Goal: Task Accomplishment & Management: Manage account settings

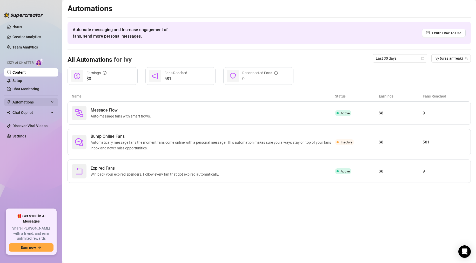
click at [28, 100] on span "Automations" at bounding box center [30, 102] width 37 height 8
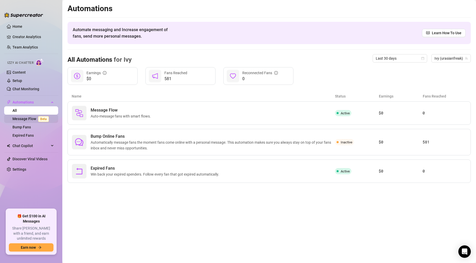
click at [35, 119] on link "Message Flow Beta" at bounding box center [31, 119] width 38 height 4
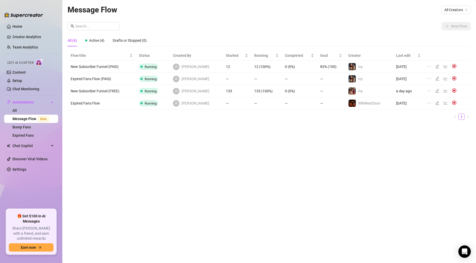
click at [92, 92] on td "New Subscriber Funnel (FREE)" at bounding box center [102, 91] width 68 height 12
drag, startPoint x: 70, startPoint y: 92, endPoint x: 123, endPoint y: 95, distance: 52.6
click at [123, 95] on td "New Subscriber Funnel (FREE)" at bounding box center [102, 91] width 68 height 12
click at [123, 93] on td "New Subscriber Funnel (FREE)" at bounding box center [102, 91] width 68 height 12
click at [435, 92] on icon "edit" at bounding box center [437, 91] width 4 height 4
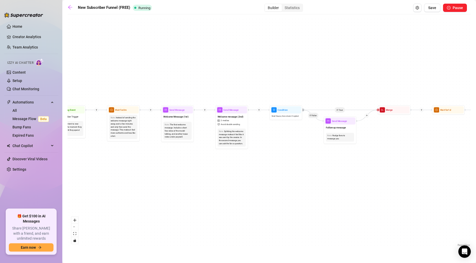
drag, startPoint x: 109, startPoint y: 156, endPoint x: 182, endPoint y: 154, distance: 72.8
click at [182, 154] on div "If True If True If True If False If False If False If True If False Merge Merge…" at bounding box center [269, 132] width 403 height 231
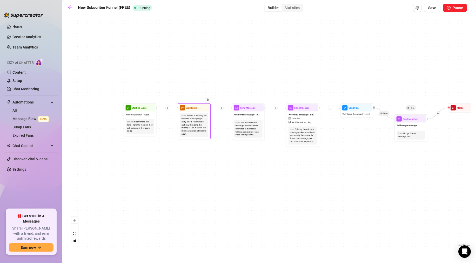
click at [191, 112] on div "Note: Instead of sending the welcome message right away, wait a few minutes and…" at bounding box center [194, 125] width 31 height 27
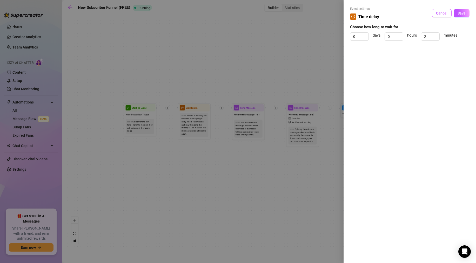
click at [442, 11] on span "Cancel" at bounding box center [441, 13] width 11 height 4
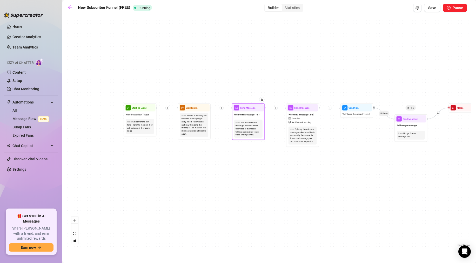
click at [249, 111] on div "Send Message" at bounding box center [248, 107] width 31 height 7
type textarea "thanks for being here baby, dont forget to check out my vip exclusive page wher…"
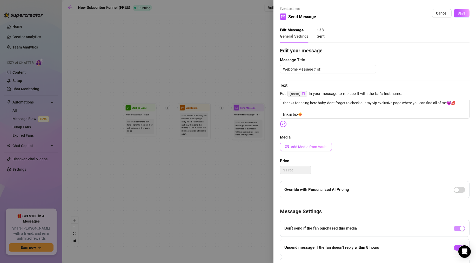
click at [310, 148] on span "Add Media from Vault" at bounding box center [309, 147] width 36 height 4
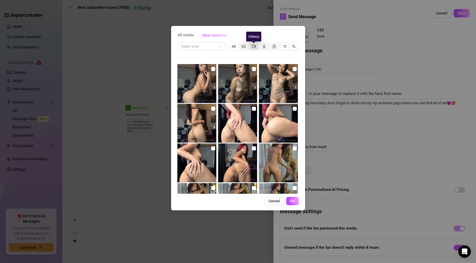
click at [254, 47] on icon "video-camera" at bounding box center [254, 47] width 4 height 4
click at [250, 44] on input "segmented control" at bounding box center [250, 44] width 0 height 0
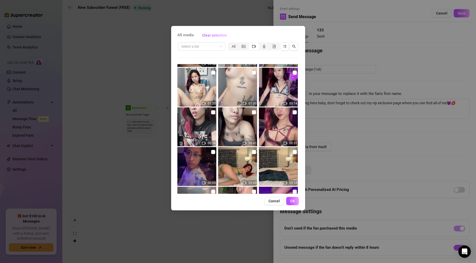
scroll to position [67, 0]
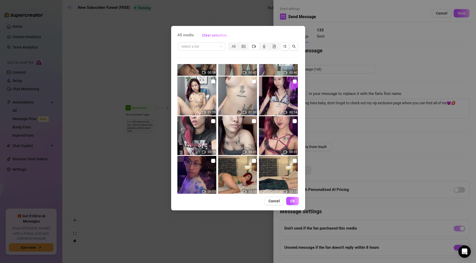
click at [293, 81] on input "checkbox" at bounding box center [295, 81] width 4 height 4
checkbox input "true"
click at [294, 204] on button "OK" at bounding box center [292, 201] width 13 height 8
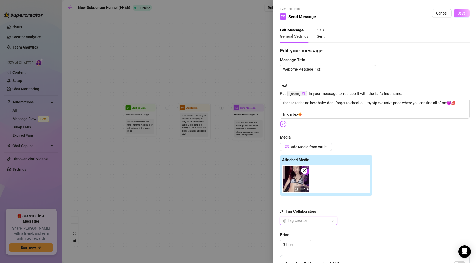
click at [457, 14] on button "Save" at bounding box center [462, 13] width 16 height 8
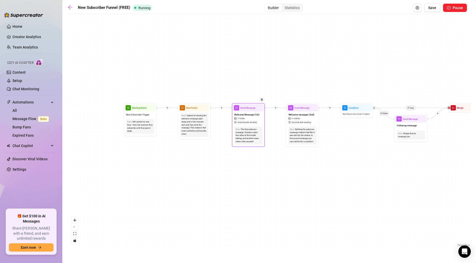
click at [246, 111] on div "Send Message" at bounding box center [248, 107] width 31 height 7
type textarea "thanks for being here baby, dont forget to check out my vip exclusive page wher…"
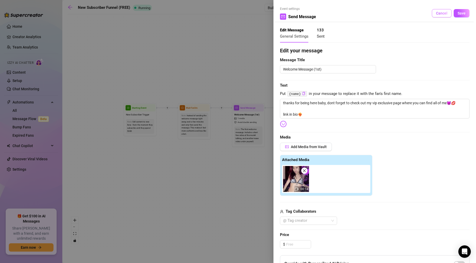
click at [437, 17] on button "Cancel" at bounding box center [442, 13] width 20 height 8
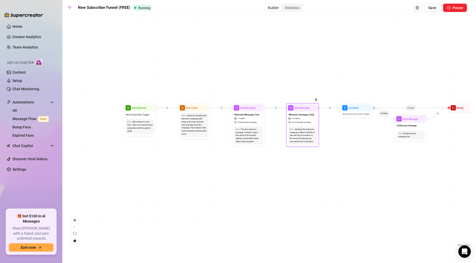
click at [301, 107] on span "Send Message" at bounding box center [301, 108] width 15 height 4
type textarea "want to see a sneak peak into how i play with myself on my vip?😈link in bio for…"
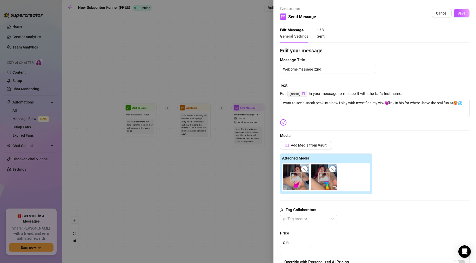
click at [247, 91] on div at bounding box center [238, 131] width 476 height 263
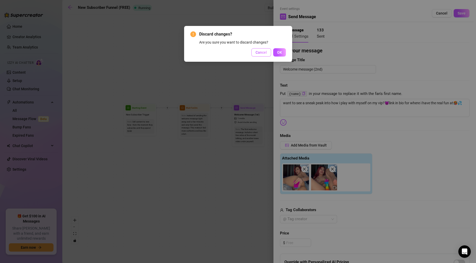
click at [267, 49] on button "Cancel" at bounding box center [261, 52] width 20 height 8
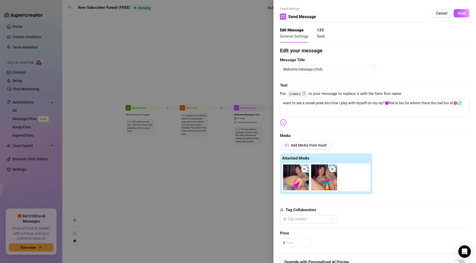
click at [244, 56] on div at bounding box center [238, 131] width 476 height 263
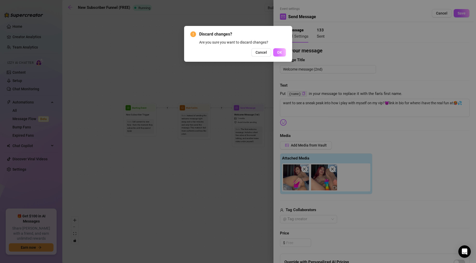
click at [278, 54] on span "OK" at bounding box center [279, 52] width 5 height 4
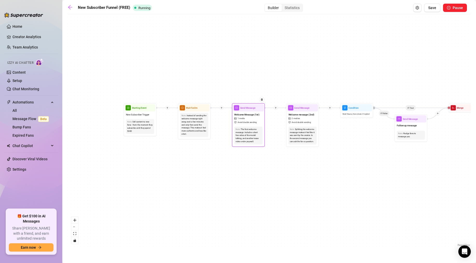
click at [250, 106] on span "Send Message" at bounding box center [247, 108] width 15 height 4
type textarea "thanks for being here baby, dont forget to check out my vip exclusive page wher…"
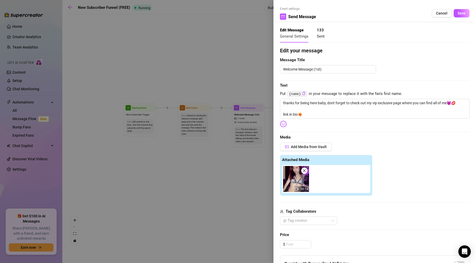
click at [307, 171] on span at bounding box center [304, 171] width 6 height 6
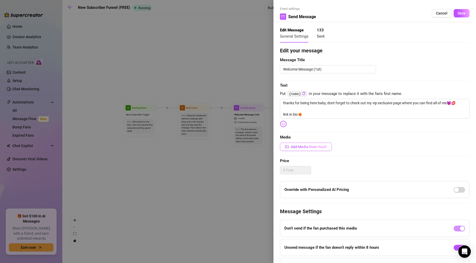
click at [304, 148] on span "Add Media from Vault" at bounding box center [309, 147] width 36 height 4
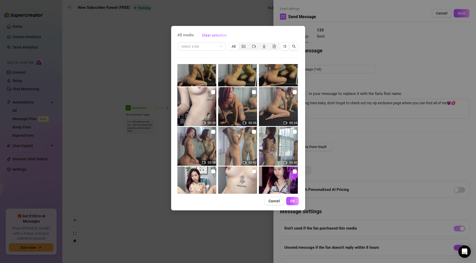
scroll to position [196, 0]
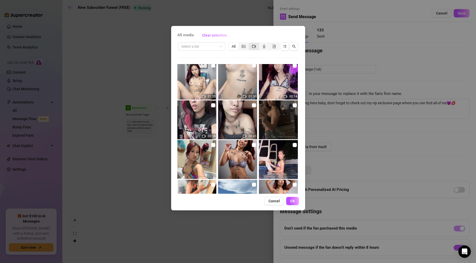
click at [254, 45] on icon "video-camera" at bounding box center [254, 47] width 4 height 4
click at [250, 44] on input "segmented control" at bounding box center [250, 44] width 0 height 0
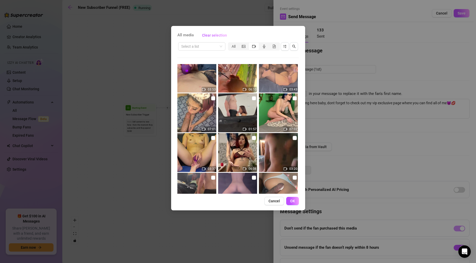
scroll to position [246, 0]
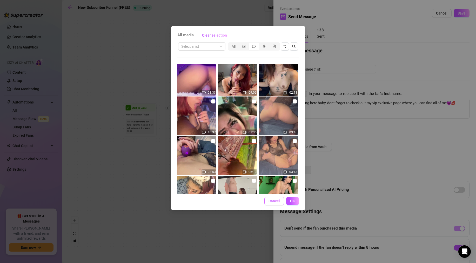
click at [274, 204] on button "Cancel" at bounding box center [274, 201] width 20 height 8
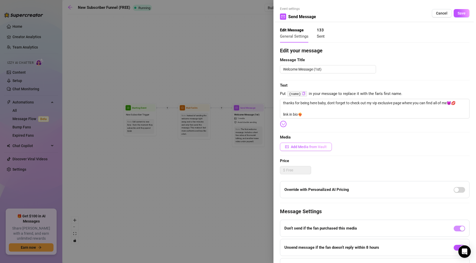
click at [304, 147] on span "Add Media from Vault" at bounding box center [309, 147] width 36 height 4
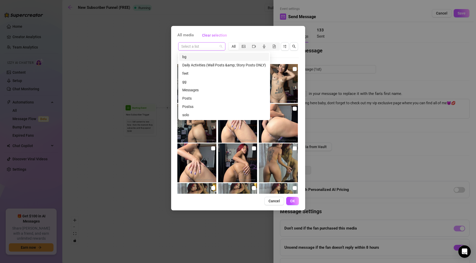
click at [199, 42] on div "Select a list" at bounding box center [201, 46] width 47 height 8
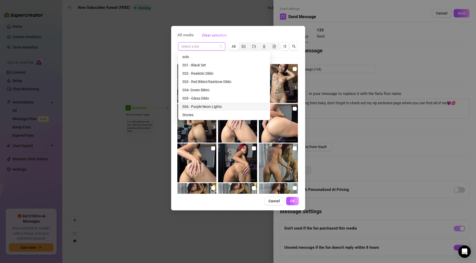
scroll to position [0, 0]
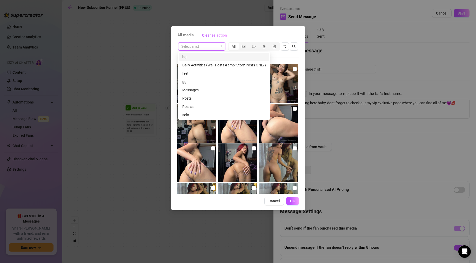
click at [160, 43] on div "All media Clear selection Select a list All 00:33 00:36 00:34 00:58 00:42 00:40…" at bounding box center [238, 131] width 476 height 263
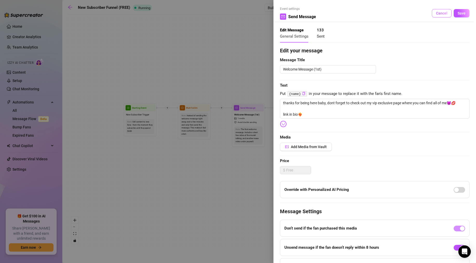
click at [449, 11] on button "Cancel" at bounding box center [442, 13] width 20 height 8
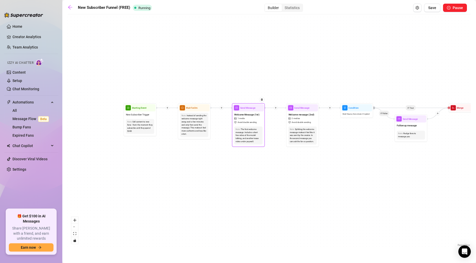
click at [242, 109] on span "Send Message" at bounding box center [247, 108] width 15 height 4
type textarea "thanks for being here baby, dont forget to check out my vip exclusive page wher…"
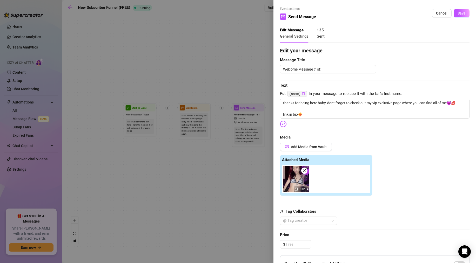
click at [305, 170] on icon "close" at bounding box center [305, 171] width 4 height 4
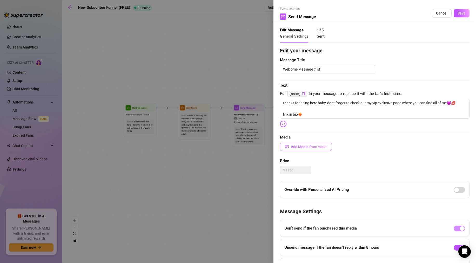
click at [301, 147] on span "Add Media from Vault" at bounding box center [309, 147] width 36 height 4
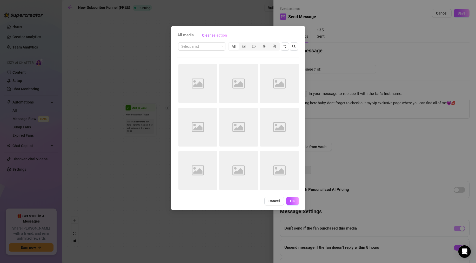
click at [276, 196] on div "All media Clear selection Select a list All Image placeholder Image placeholder…" at bounding box center [238, 118] width 134 height 185
click at [276, 198] on button "Cancel" at bounding box center [274, 201] width 20 height 8
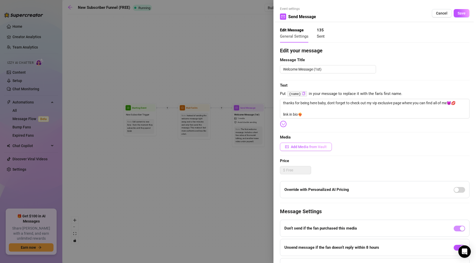
click at [300, 149] on span "Add Media from Vault" at bounding box center [309, 147] width 36 height 4
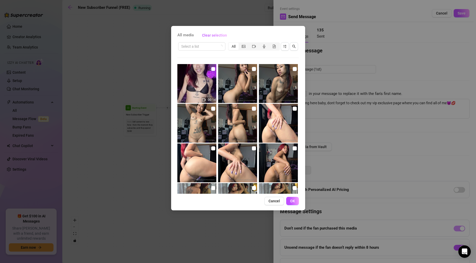
click at [214, 67] on input "checkbox" at bounding box center [213, 69] width 4 height 4
checkbox input "true"
click at [292, 199] on span "OK" at bounding box center [292, 201] width 5 height 4
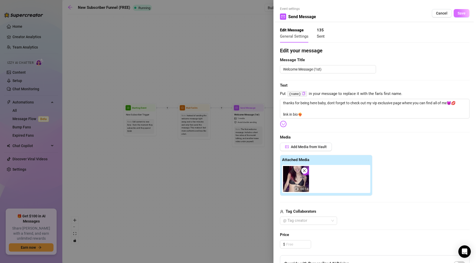
click at [457, 16] on button "Save" at bounding box center [462, 13] width 16 height 8
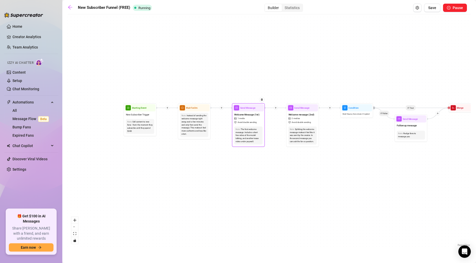
click at [246, 107] on span "Send Message" at bounding box center [247, 108] width 15 height 4
type textarea "thanks for being here baby, dont forget to check out my vip exclusive page wher…"
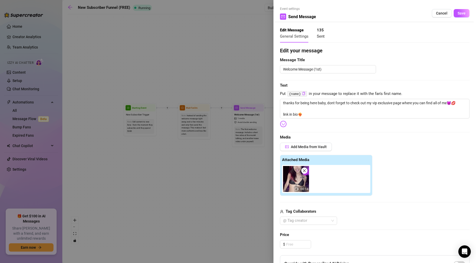
click at [466, 9] on div "Event settings Send Message Cancel Save" at bounding box center [375, 14] width 190 height 16
click at [464, 11] on span "Save" at bounding box center [462, 13] width 8 height 4
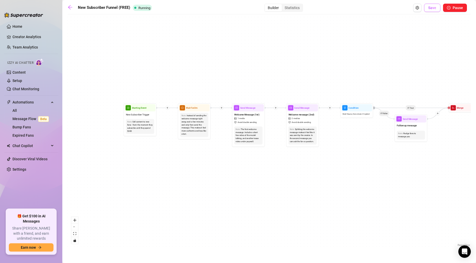
click at [437, 8] on button "Save" at bounding box center [432, 8] width 16 height 8
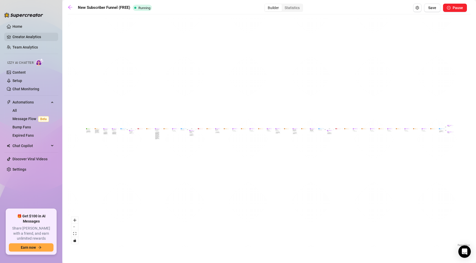
click at [29, 36] on link "Creator Analytics" at bounding box center [33, 37] width 42 height 8
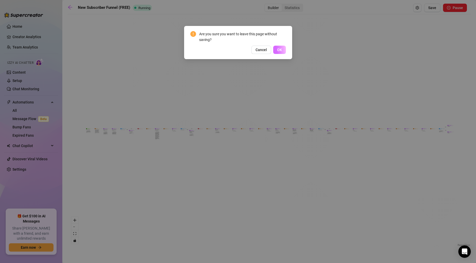
click at [277, 50] on span "OK" at bounding box center [279, 50] width 5 height 4
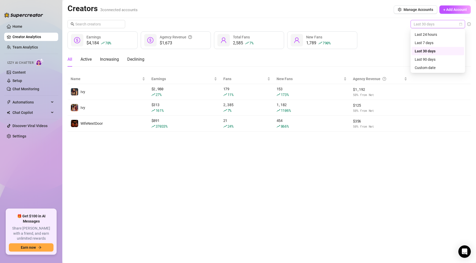
click at [423, 24] on span "Last 30 days" at bounding box center [438, 24] width 48 height 8
click at [424, 36] on div "Last 24 hours" at bounding box center [438, 35] width 46 height 6
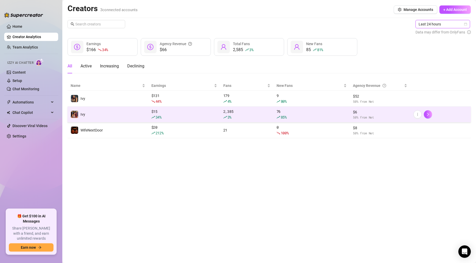
click at [109, 122] on td "Ivy" at bounding box center [108, 115] width 81 height 16
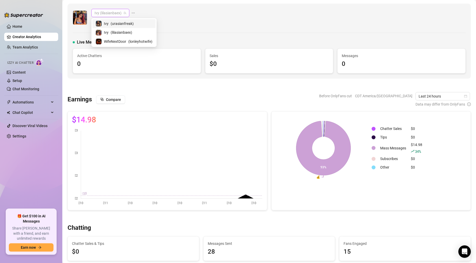
click at [99, 15] on span "Ivy (lilasianbaex)" at bounding box center [111, 13] width 32 height 8
click at [103, 40] on div "WifeNextDoor ( lonleyhotwife )" at bounding box center [124, 41] width 57 height 6
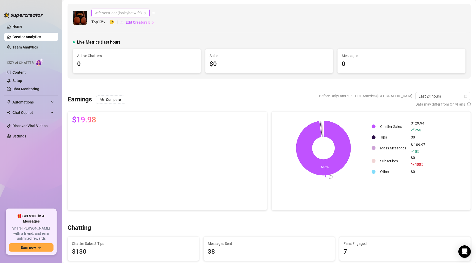
click at [104, 10] on span "WifeNextDoor (lonleyhotwife)" at bounding box center [121, 13] width 52 height 8
click at [208, 28] on div "WifeNextDoor (lonleyhotwife) Top 13 % 🙂 Edit Creator's Bio Live Metrics (last h…" at bounding box center [269, 41] width 403 height 75
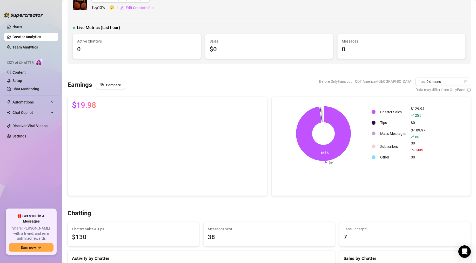
scroll to position [18, 0]
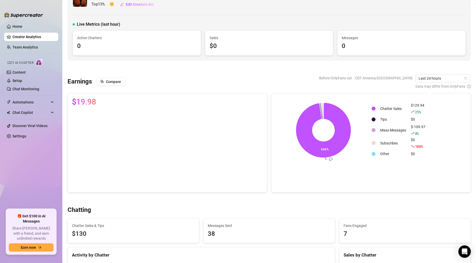
click at [30, 35] on link "Creator Analytics" at bounding box center [33, 37] width 42 height 8
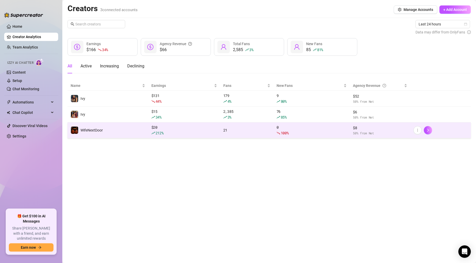
click at [106, 132] on td "WifeNextDoor" at bounding box center [108, 131] width 81 height 16
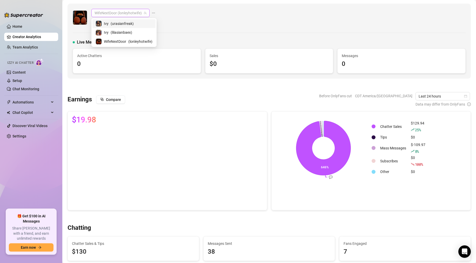
click at [120, 16] on span "WifeNextDoor (lonleyhotwife)" at bounding box center [121, 13] width 52 height 8
click at [117, 34] on span "( lilasianbaex )" at bounding box center [122, 33] width 22 height 6
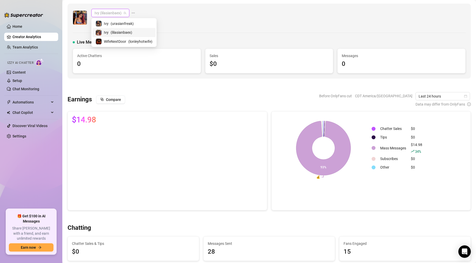
click at [118, 12] on span "Ivy (lilasianbaex)" at bounding box center [111, 13] width 32 height 8
click at [116, 21] on span "( urasianfreak )" at bounding box center [122, 24] width 23 height 6
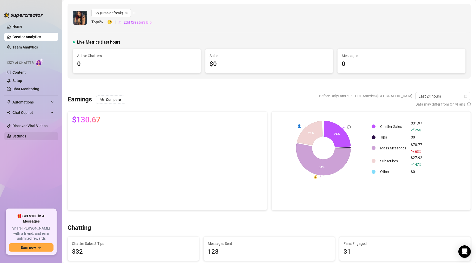
click at [23, 134] on link "Settings" at bounding box center [19, 136] width 14 height 4
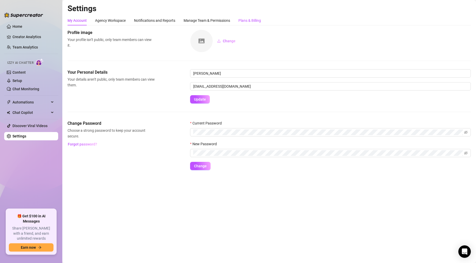
click at [250, 19] on div "Plans & Billing" at bounding box center [249, 21] width 23 height 6
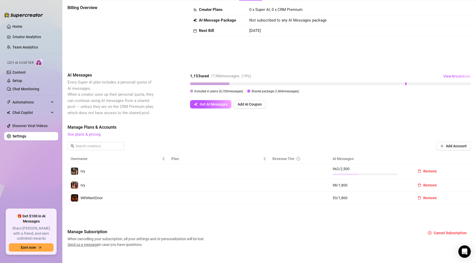
scroll to position [25, 0]
click at [19, 35] on link "Creator Analytics" at bounding box center [33, 37] width 42 height 8
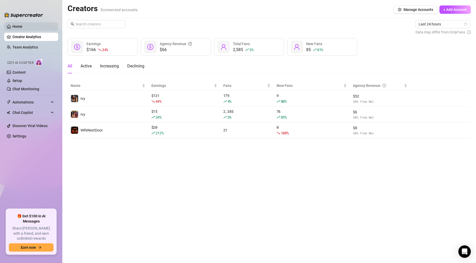
click at [19, 29] on link "Home" at bounding box center [17, 26] width 10 height 4
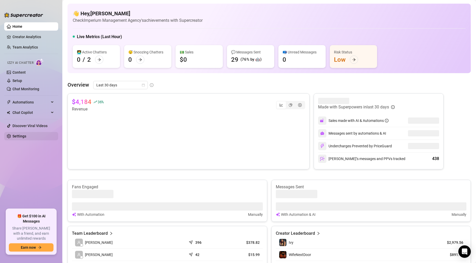
click at [25, 134] on link "Settings" at bounding box center [19, 136] width 14 height 4
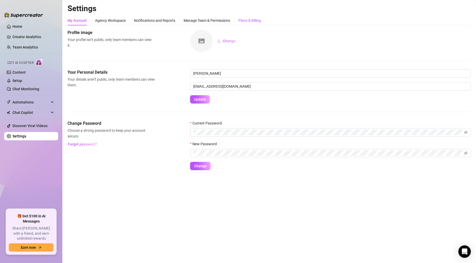
click at [247, 23] on div "Plans & Billing" at bounding box center [249, 21] width 23 height 6
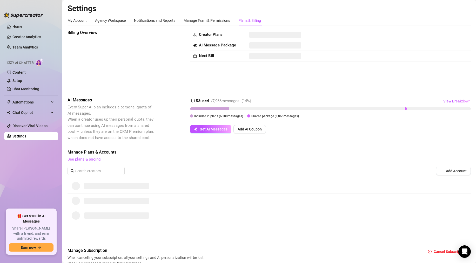
scroll to position [25, 0]
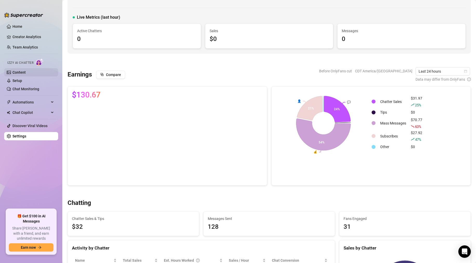
click at [18, 74] on link "Content" at bounding box center [18, 72] width 13 height 4
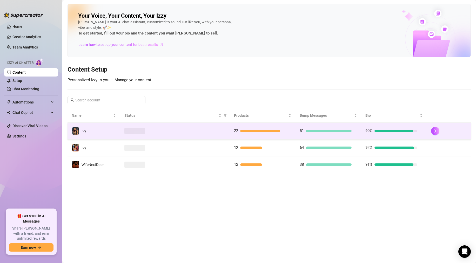
click at [204, 134] on div at bounding box center [174, 131] width 101 height 6
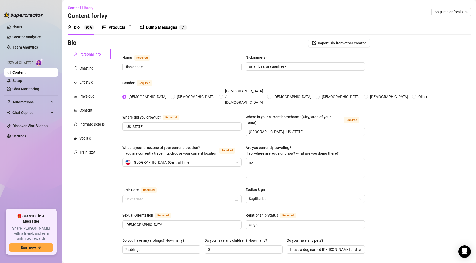
type input "[DATE]"
click at [165, 29] on div "Bump Messages" at bounding box center [165, 27] width 31 height 6
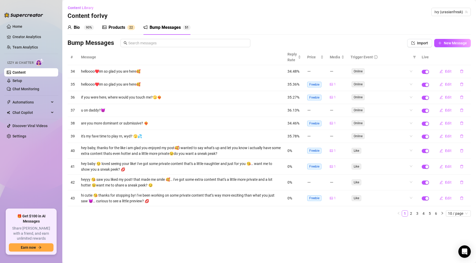
click at [119, 29] on div "Products" at bounding box center [117, 27] width 17 height 6
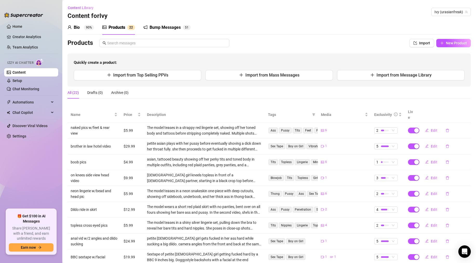
click at [85, 31] on div "Bio 90%" at bounding box center [81, 27] width 26 height 15
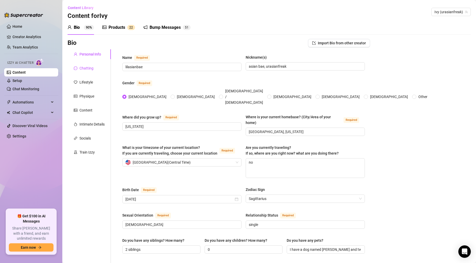
click at [88, 67] on div "Chatting" at bounding box center [86, 68] width 14 height 6
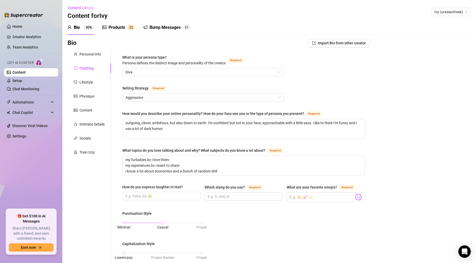
click at [138, 93] on div "Selling Strategy Required" at bounding box center [203, 89] width 162 height 8
click at [138, 97] on span "Aggressive" at bounding box center [202, 98] width 155 height 8
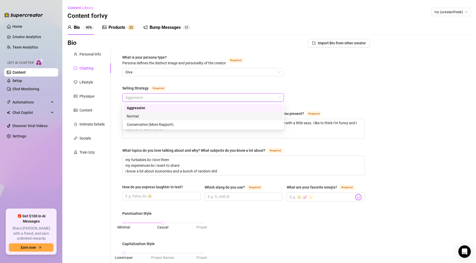
click at [137, 114] on div "Normal" at bounding box center [203, 117] width 153 height 6
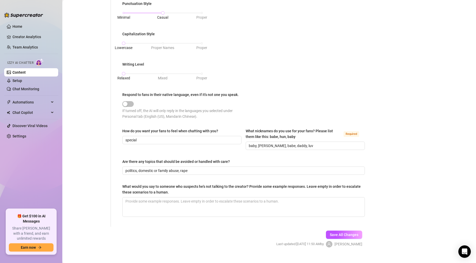
scroll to position [219, 0]
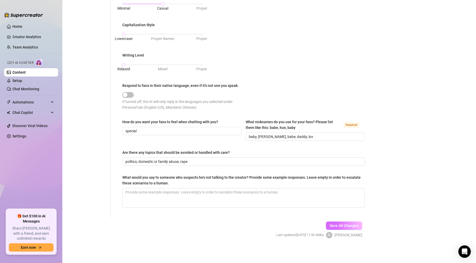
click at [345, 222] on button "Save All Changes" at bounding box center [344, 226] width 36 height 8
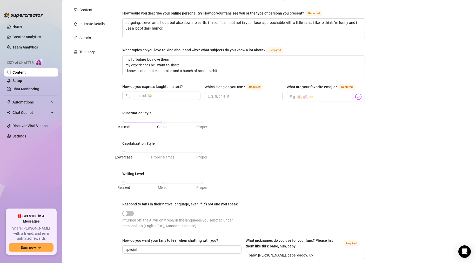
scroll to position [0, 0]
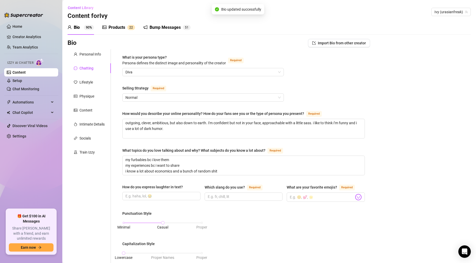
click at [25, 74] on link "Content" at bounding box center [18, 72] width 13 height 4
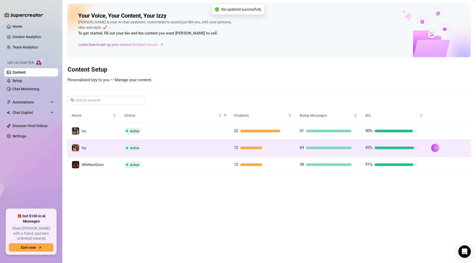
click at [118, 151] on td "Ivy" at bounding box center [94, 148] width 53 height 17
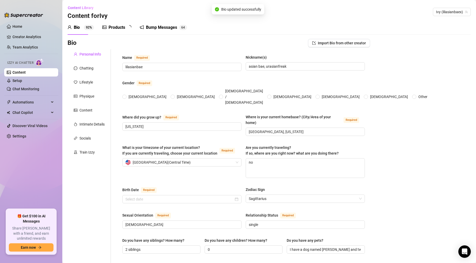
radio input "true"
type input "[DATE]"
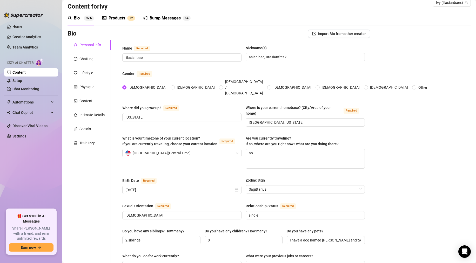
scroll to position [16, 0]
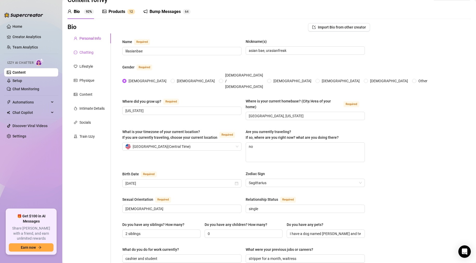
click at [90, 52] on div "Chatting" at bounding box center [86, 53] width 14 height 6
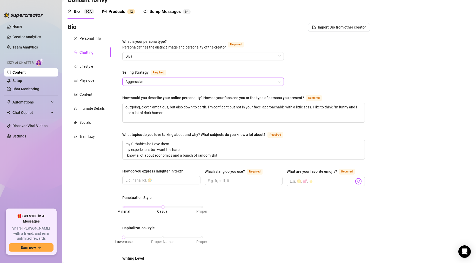
click at [142, 79] on span "Aggressive" at bounding box center [202, 82] width 155 height 8
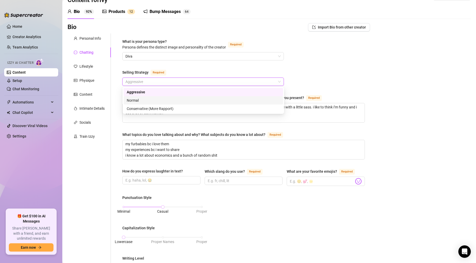
click at [145, 102] on div "Normal" at bounding box center [203, 101] width 153 height 6
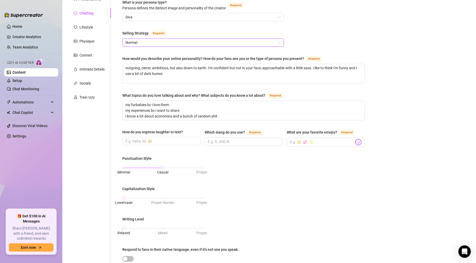
scroll to position [219, 0]
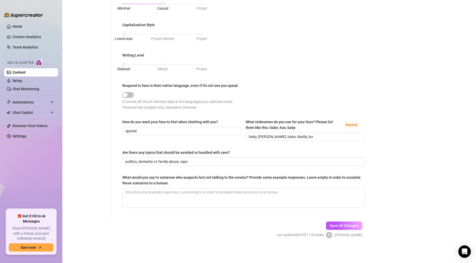
click at [349, 233] on span "[PERSON_NAME]" at bounding box center [349, 235] width 28 height 6
click at [345, 223] on button "Save All Changes" at bounding box center [344, 226] width 36 height 8
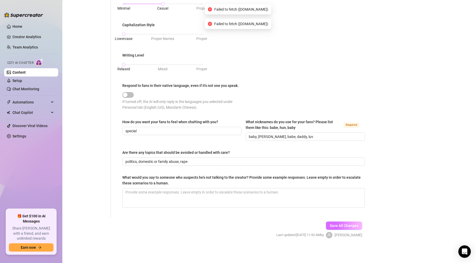
click at [334, 225] on span "Save All Changes" at bounding box center [344, 226] width 29 height 4
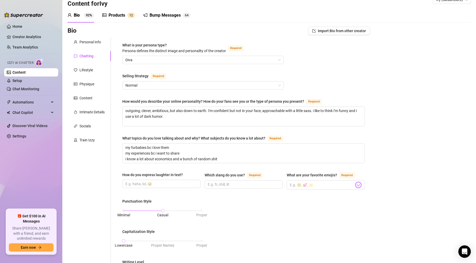
scroll to position [0, 0]
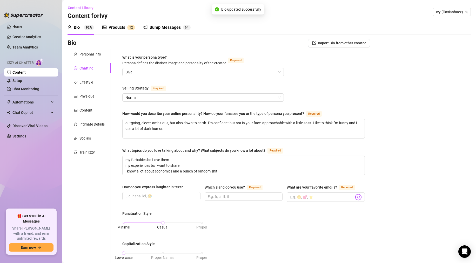
click at [26, 72] on link "Content" at bounding box center [18, 72] width 13 height 4
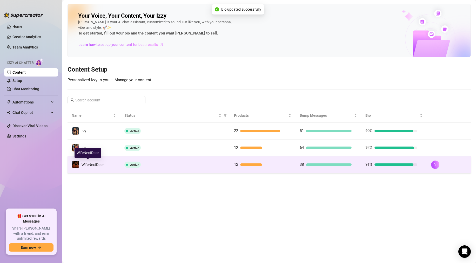
click at [98, 168] on div "WifeNextDoor" at bounding box center [88, 165] width 32 height 8
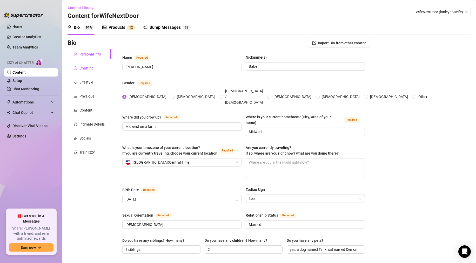
click at [90, 68] on div "Chatting" at bounding box center [86, 68] width 14 height 6
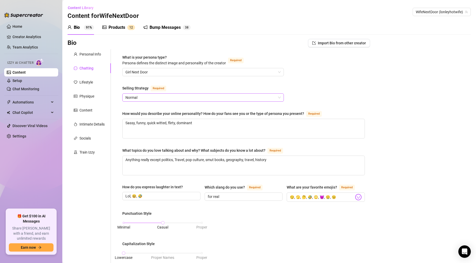
click at [136, 98] on span "Normal" at bounding box center [202, 98] width 155 height 8
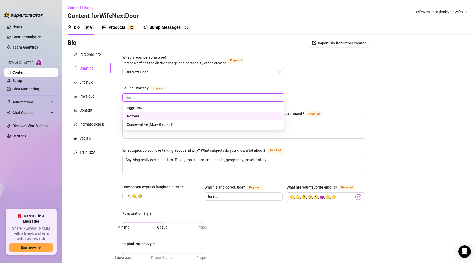
click at [139, 117] on div "Normal" at bounding box center [203, 117] width 153 height 6
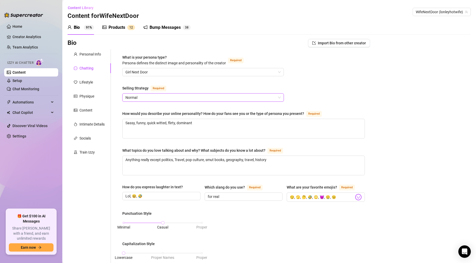
click at [168, 83] on div "What is your persona type? [PERSON_NAME] defines the distinct image and persona…" at bounding box center [243, 243] width 243 height 377
click at [25, 105] on span "Automations" at bounding box center [30, 102] width 37 height 8
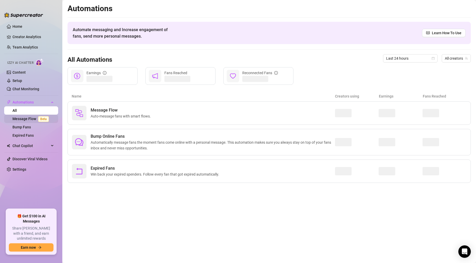
click at [30, 121] on link "Message Flow Beta" at bounding box center [31, 119] width 38 height 4
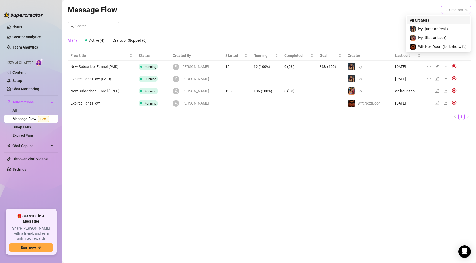
click at [454, 11] on span "All Creators" at bounding box center [455, 10] width 23 height 8
click at [445, 26] on span "( urasianfreak )" at bounding box center [436, 29] width 23 height 6
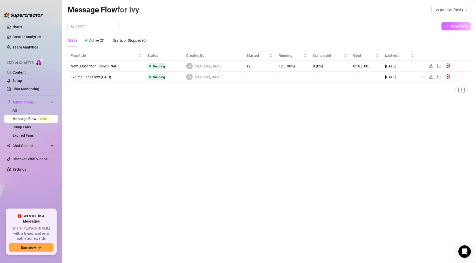
click at [456, 25] on span "New Flow" at bounding box center [459, 26] width 16 height 4
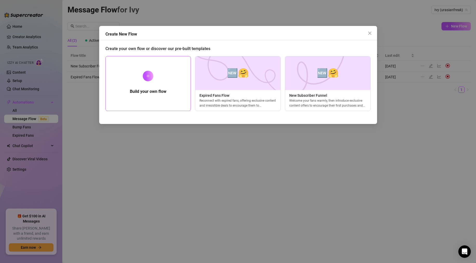
click at [171, 82] on div "Build your own flow" at bounding box center [148, 83] width 86 height 55
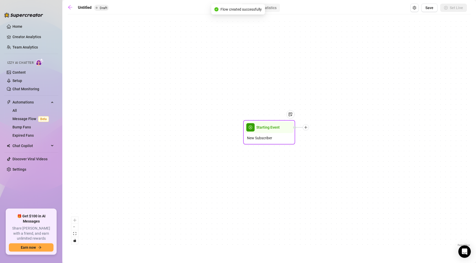
click at [268, 131] on div "Starting Event" at bounding box center [269, 127] width 49 height 11
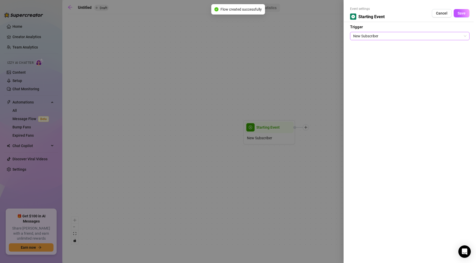
click at [373, 34] on span "New Subscriber" at bounding box center [409, 36] width 113 height 8
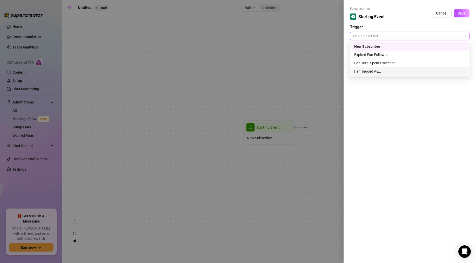
click at [371, 71] on div "Fan Tagged As..." at bounding box center [409, 72] width 111 height 6
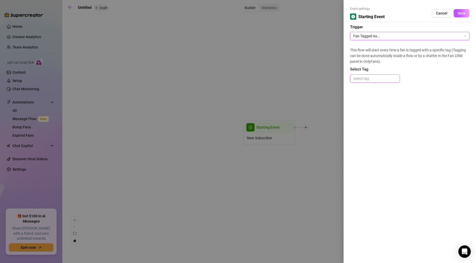
click at [368, 76] on div at bounding box center [375, 78] width 48 height 7
click at [368, 78] on div at bounding box center [375, 78] width 48 height 7
click at [443, 16] on button "Cancel" at bounding box center [442, 13] width 20 height 8
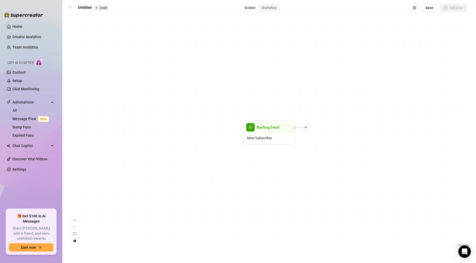
click at [69, 9] on icon "arrow-left" at bounding box center [70, 7] width 5 height 5
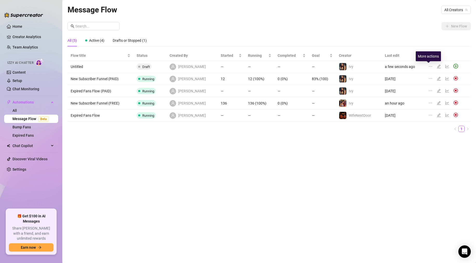
click at [430, 67] on icon "ellipsis" at bounding box center [431, 66] width 4 height 4
click at [389, 90] on span "Delete" at bounding box center [406, 92] width 39 height 6
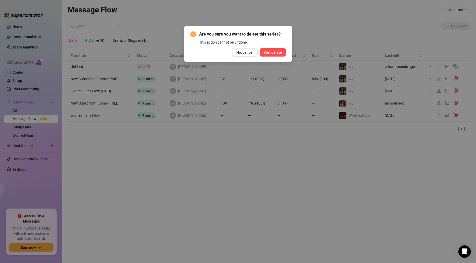
click at [271, 55] on button "Yes, delete" at bounding box center [273, 52] width 26 height 8
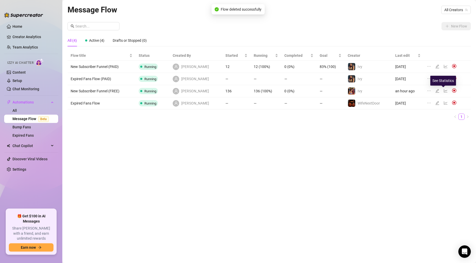
click at [445, 90] on icon "line-chart" at bounding box center [446, 91] width 4 height 4
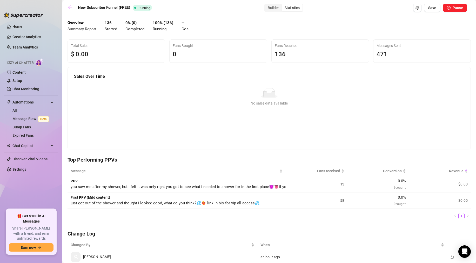
click at [69, 6] on icon "arrow-left" at bounding box center [70, 7] width 5 height 5
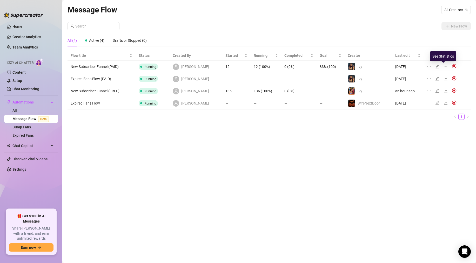
click at [445, 67] on icon "line-chart" at bounding box center [446, 66] width 4 height 4
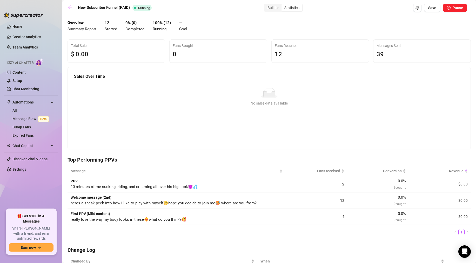
click at [71, 8] on icon "arrow-left" at bounding box center [70, 7] width 5 height 5
